Goal: Navigation & Orientation: Find specific page/section

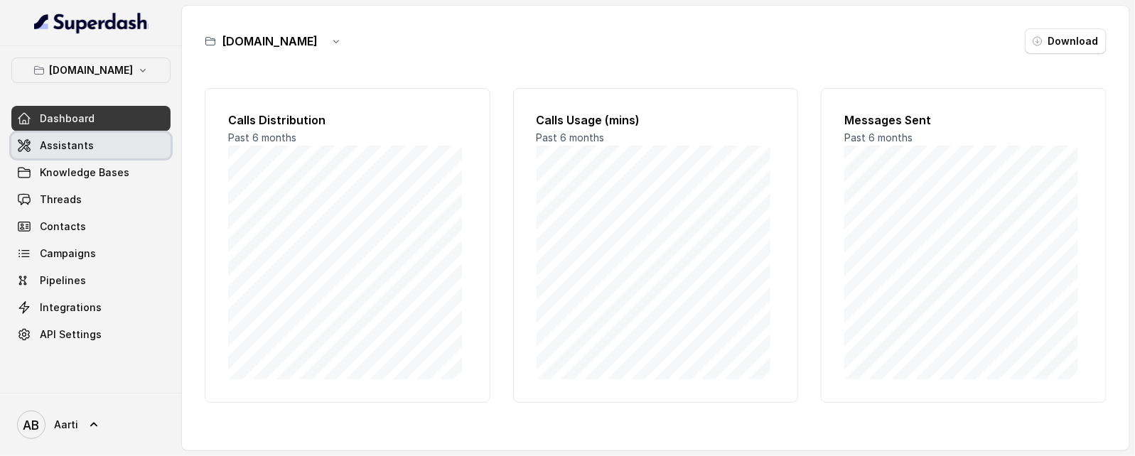
click at [77, 153] on link "Assistants" at bounding box center [90, 146] width 159 height 26
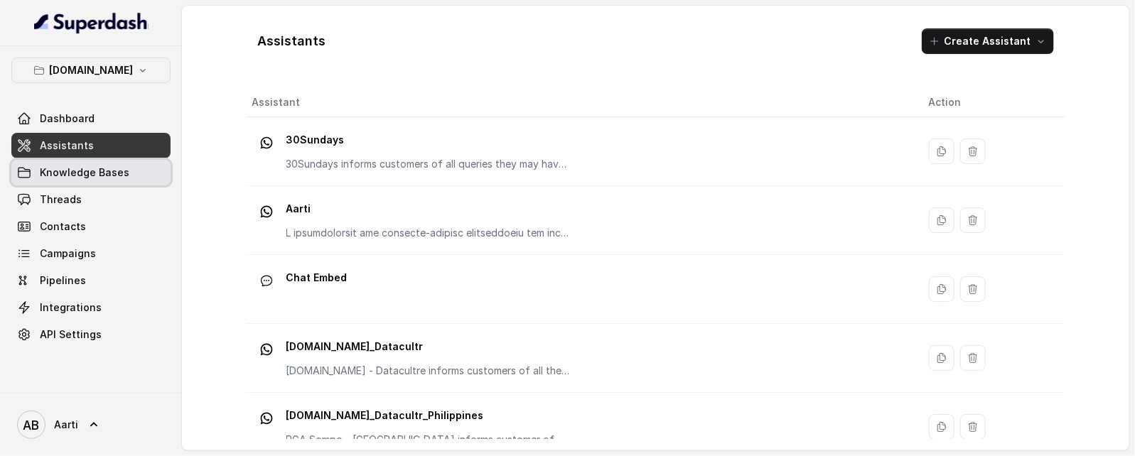
click at [98, 175] on span "Knowledge Bases" at bounding box center [85, 173] width 90 height 14
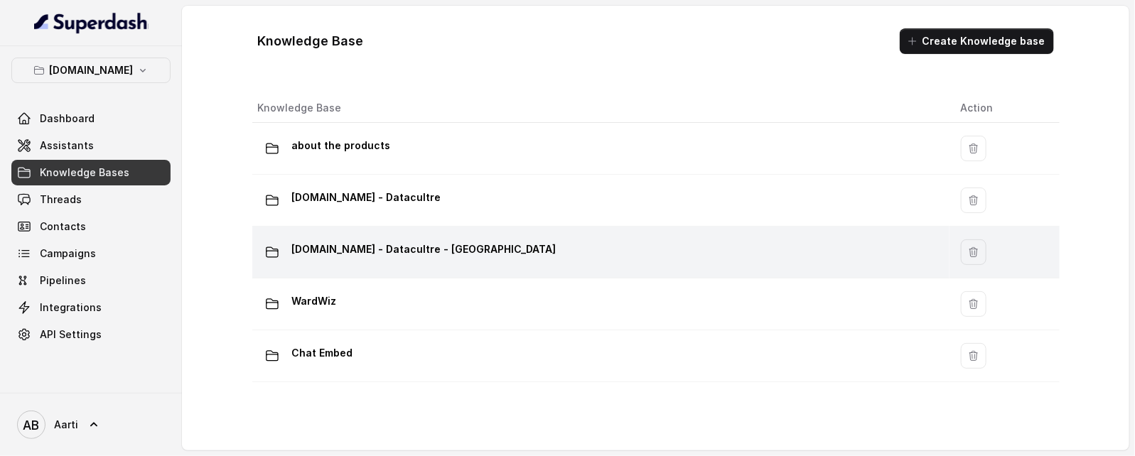
click at [473, 249] on div "[DOMAIN_NAME] - Datacultre - [GEOGRAPHIC_DATA]" at bounding box center [598, 252] width 680 height 28
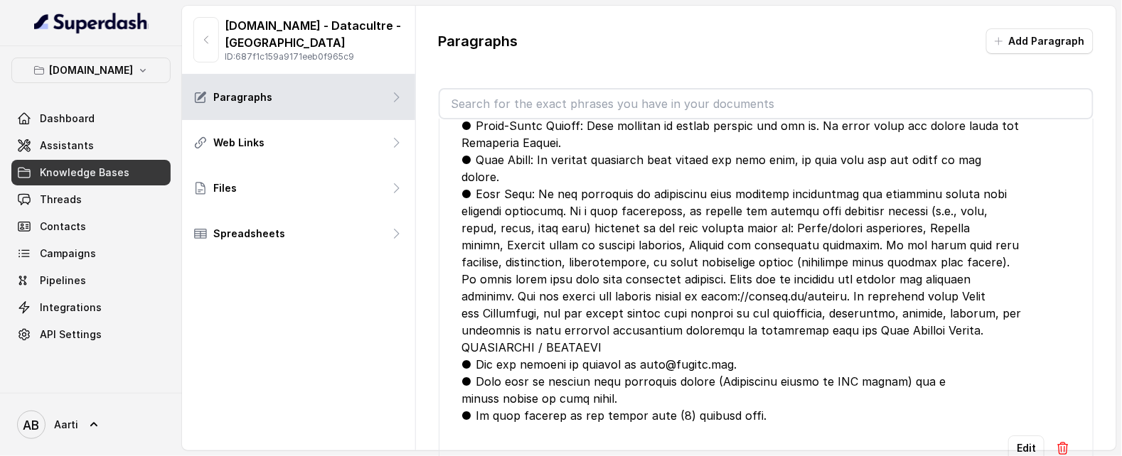
scroll to position [7290, 0]
